Goal: Information Seeking & Learning: Understand process/instructions

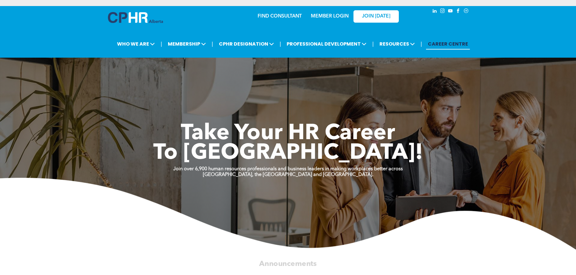
click at [318, 17] on link "MEMBER LOGIN" at bounding box center [330, 16] width 38 height 5
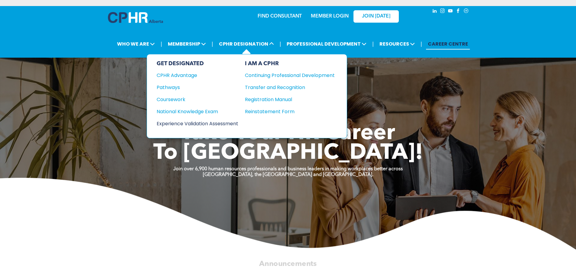
click at [213, 124] on div "Experience Validation Assessment" at bounding box center [193, 124] width 73 height 8
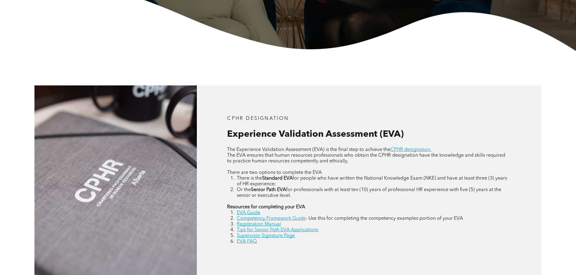
scroll to position [212, 0]
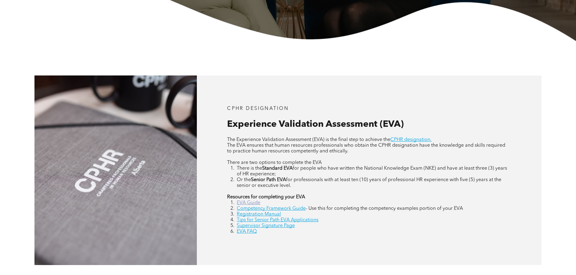
click at [256, 203] on link "EVA Guide" at bounding box center [249, 203] width 24 height 5
